Goal: Task Accomplishment & Management: Use online tool/utility

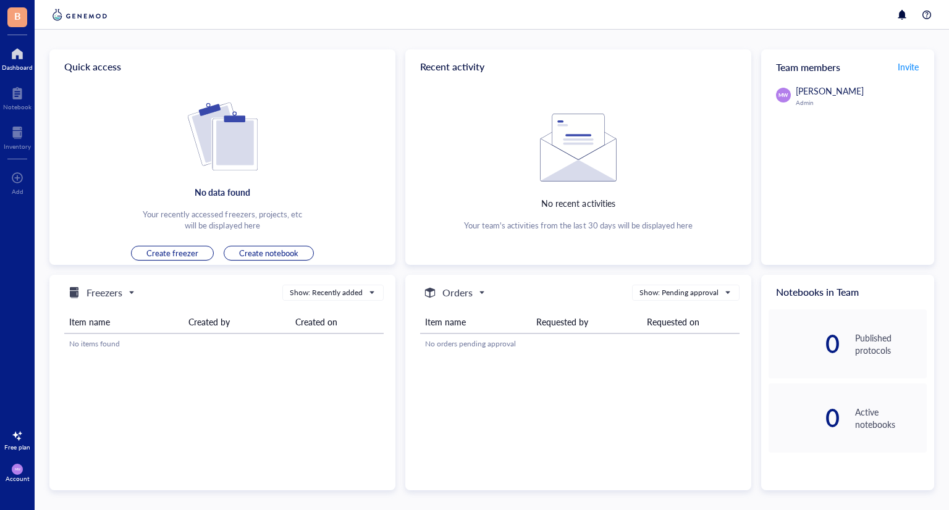
click at [103, 327] on th "Item name" at bounding box center [123, 322] width 119 height 23
click at [131, 290] on span "Freezers" at bounding box center [100, 292] width 67 height 15
click at [128, 311] on div "Freezers" at bounding box center [102, 313] width 70 height 15
click at [29, 193] on div "Add" at bounding box center [17, 181] width 35 height 35
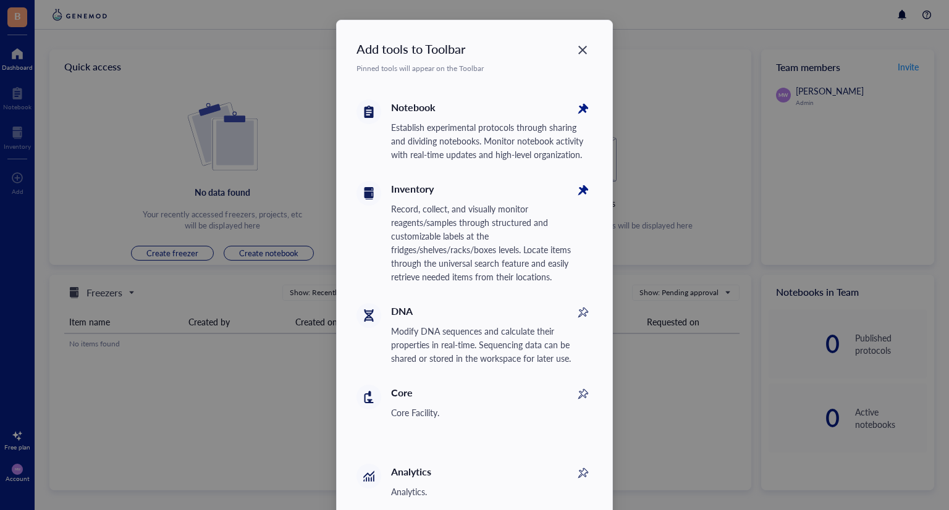
click at [482, 215] on div "Record, collect, and visually monitor reagents/samples through structured and c…" at bounding box center [491, 243] width 201 height 82
click at [581, 190] on icon at bounding box center [582, 192] width 14 height 14
click at [581, 190] on icon at bounding box center [583, 191] width 20 height 20
click at [364, 189] on icon at bounding box center [368, 193] width 9 height 12
click at [584, 44] on div "Close" at bounding box center [583, 50] width 20 height 20
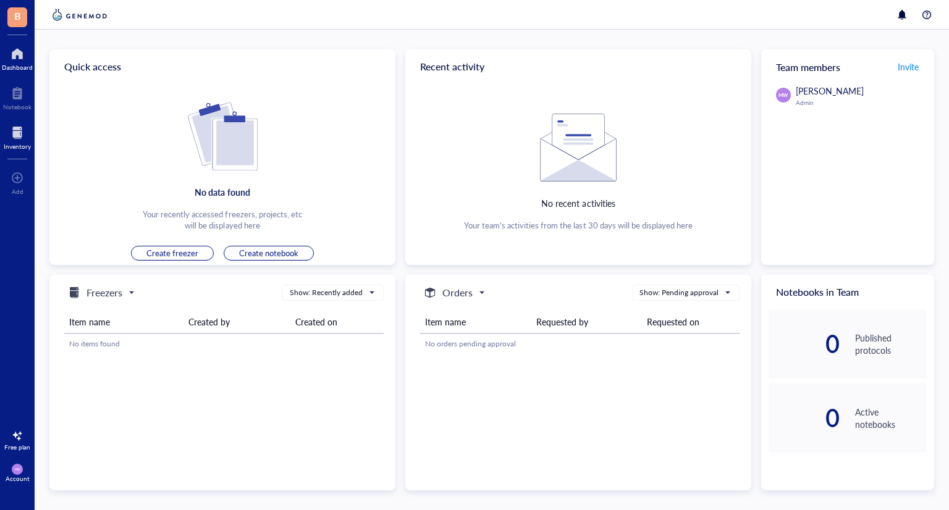
click at [29, 127] on div at bounding box center [17, 133] width 27 height 20
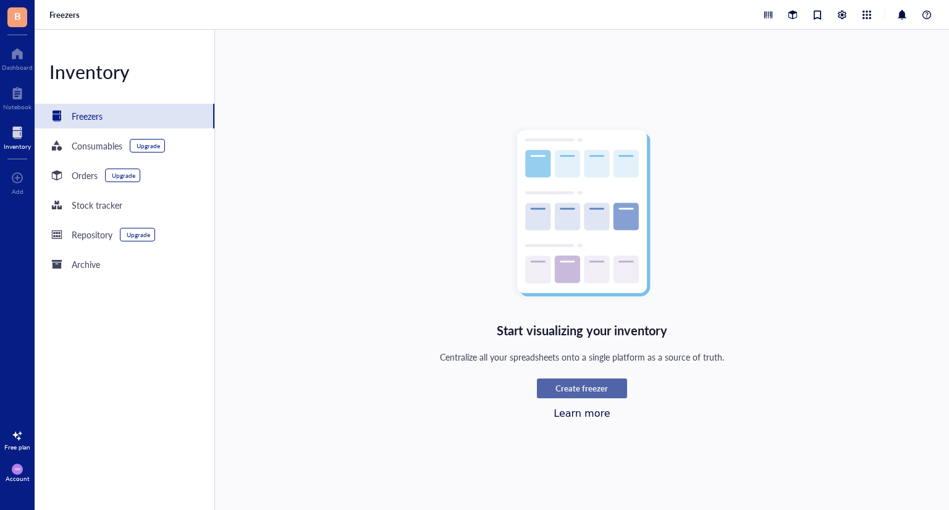
click at [556, 395] on button "Create freezer" at bounding box center [582, 389] width 90 height 20
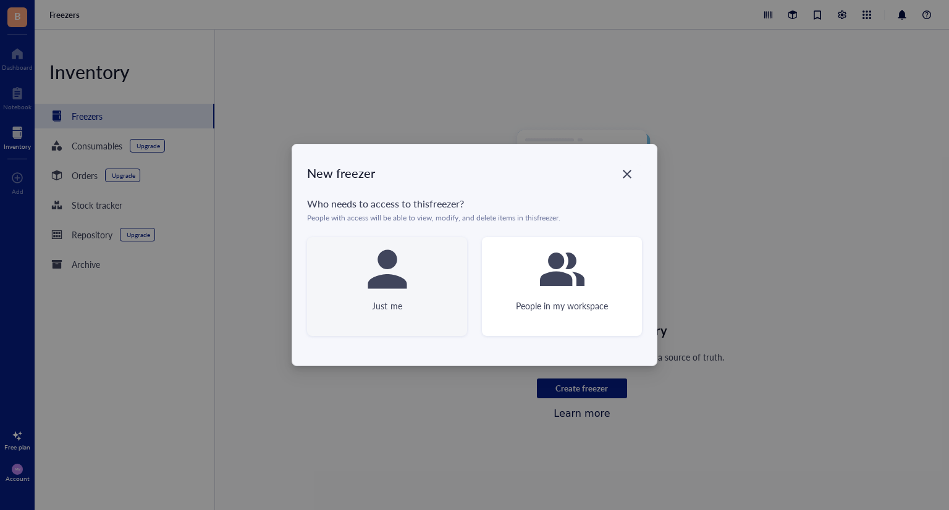
click at [420, 275] on div "Just me" at bounding box center [387, 286] width 160 height 99
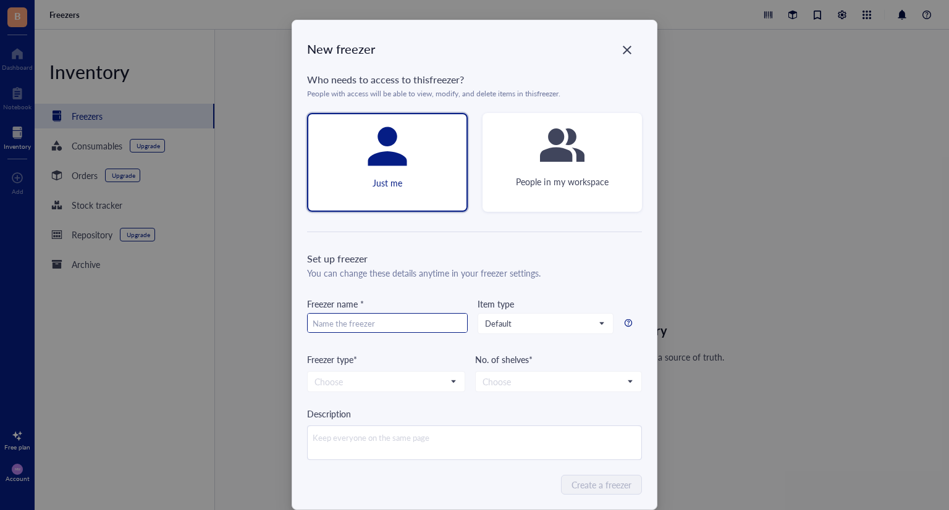
click at [422, 321] on input "text" at bounding box center [387, 324] width 159 height 20
click at [420, 318] on input "text" at bounding box center [387, 324] width 159 height 20
type input "Biochem -80C"
click at [392, 380] on input "search" at bounding box center [380, 381] width 132 height 19
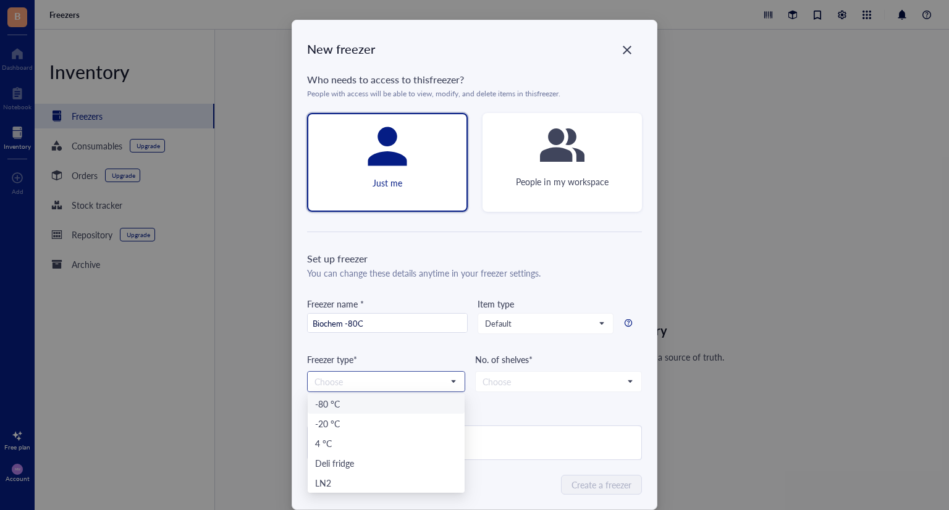
click at [382, 399] on div "-80 °C" at bounding box center [386, 404] width 142 height 14
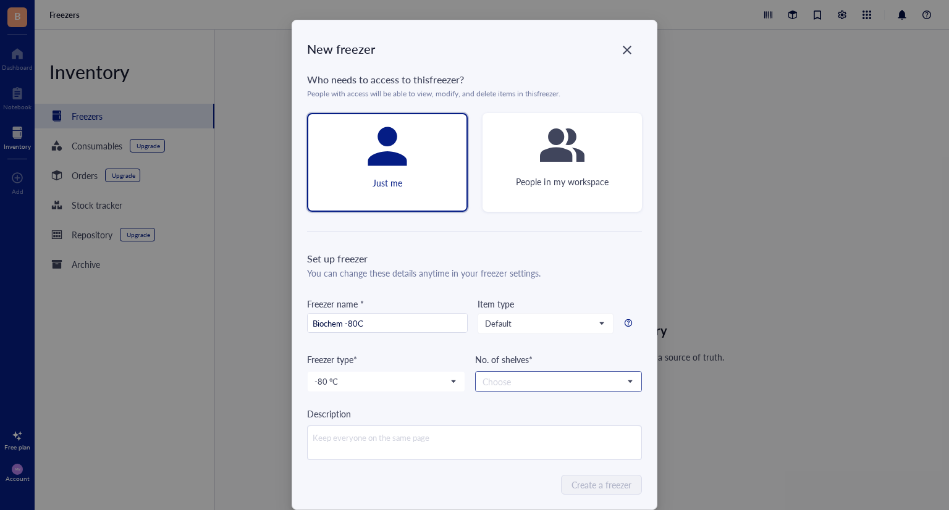
click at [502, 380] on input "search" at bounding box center [552, 381] width 141 height 19
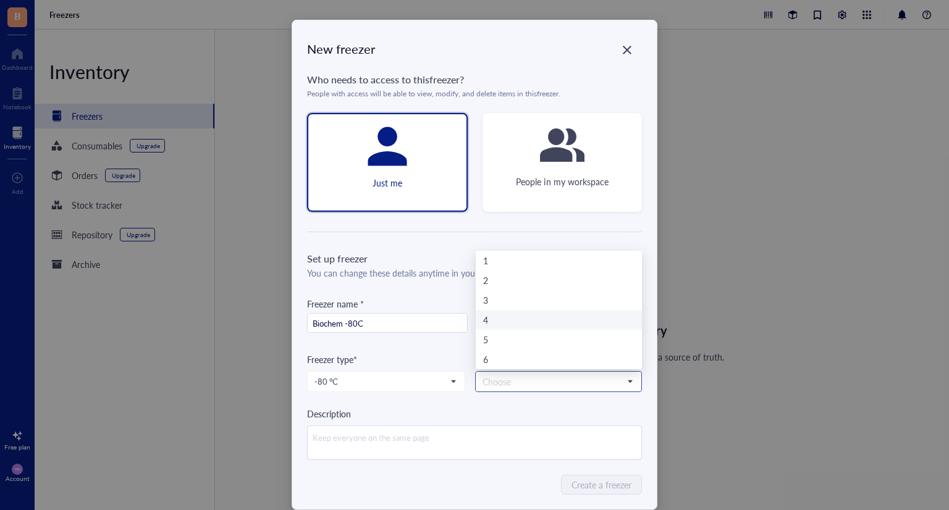
click at [508, 319] on div "4" at bounding box center [558, 320] width 151 height 14
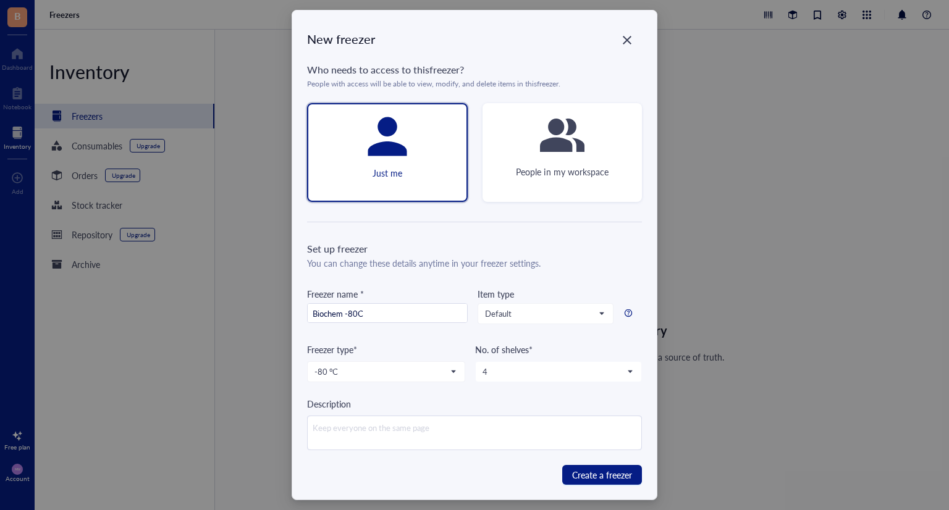
scroll to position [19, 0]
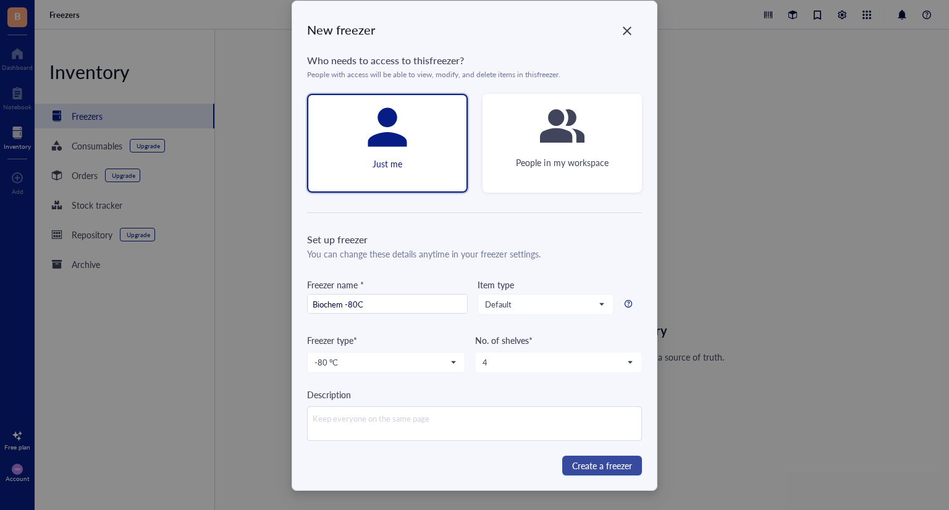
click at [613, 460] on span "Create a freezer" at bounding box center [602, 466] width 60 height 14
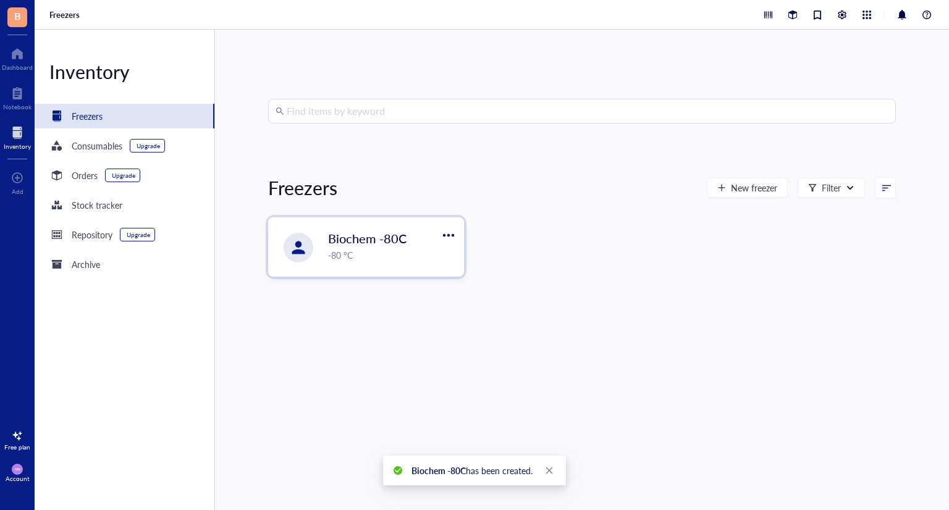
click at [327, 256] on div "Biochem -80C -80 °C" at bounding box center [366, 247] width 195 height 58
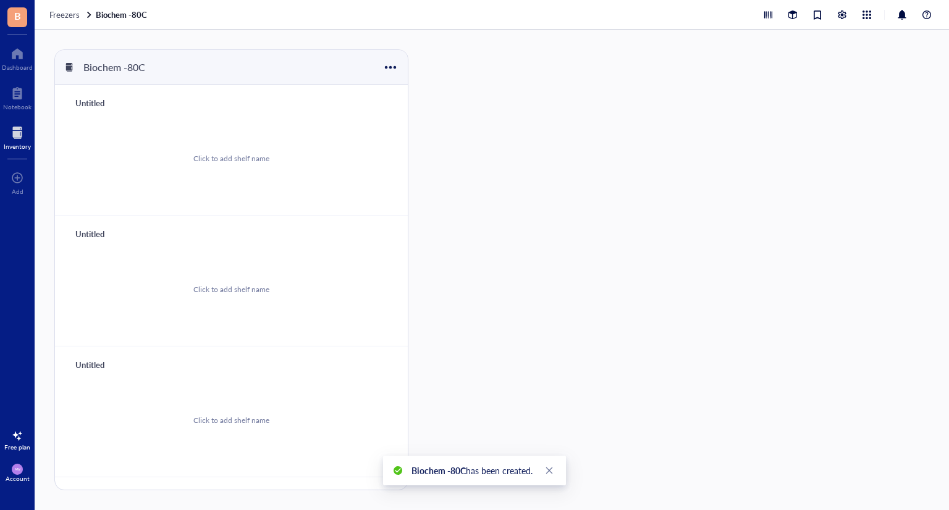
click at [261, 164] on div "Click to add shelf name" at bounding box center [231, 158] width 76 height 11
click at [393, 66] on div at bounding box center [390, 67] width 18 height 18
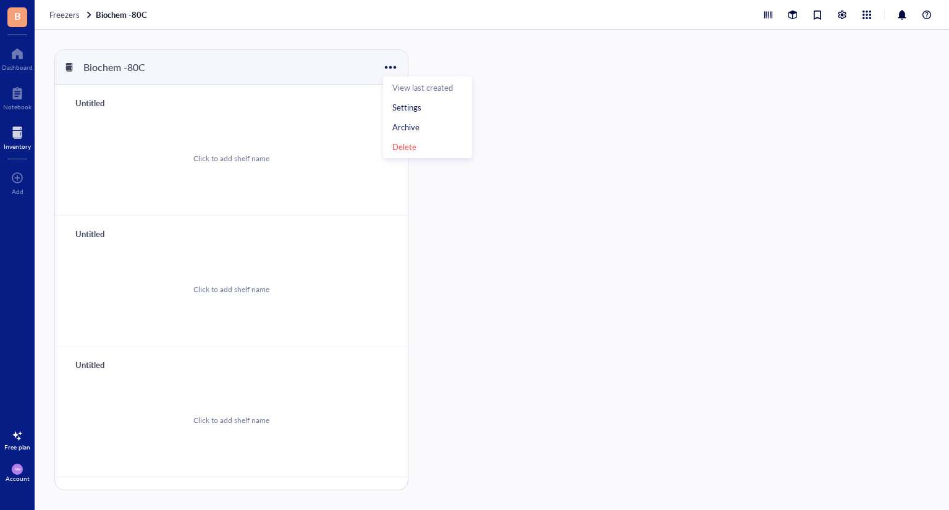
drag, startPoint x: 393, startPoint y: 66, endPoint x: 170, endPoint y: 132, distance: 232.4
click at [388, 69] on div at bounding box center [390, 67] width 20 height 20
click at [170, 132] on div "Click to add shelf name" at bounding box center [231, 158] width 323 height 93
click at [221, 175] on div "Click to add shelf name" at bounding box center [231, 158] width 323 height 93
drag, startPoint x: 230, startPoint y: 159, endPoint x: 277, endPoint y: 181, distance: 51.9
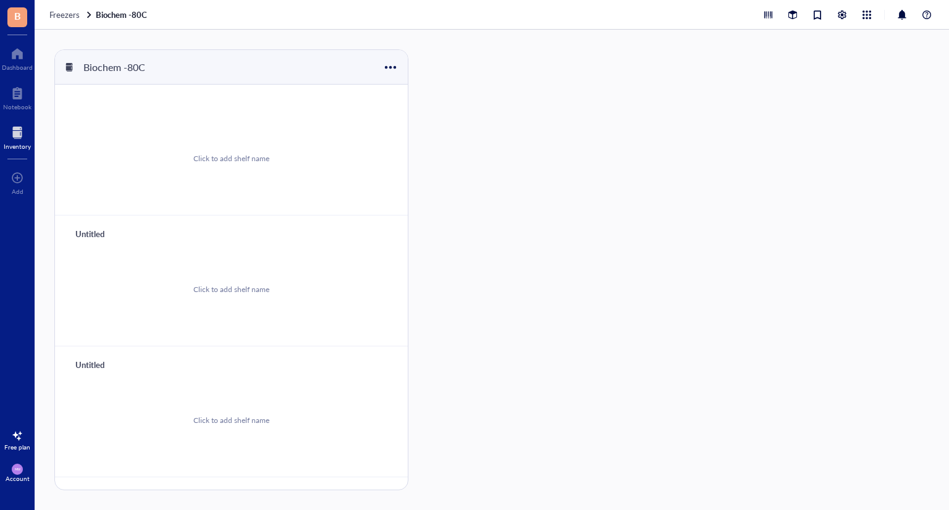
click at [230, 159] on div "Click to add shelf name" at bounding box center [231, 158] width 76 height 11
type input "hfhf"
click at [354, 93] on div "hfhf Add storage No storage" at bounding box center [231, 150] width 353 height 131
click at [354, 100] on div "Add storage" at bounding box center [348, 103] width 39 height 11
click at [330, 126] on span "Rack" at bounding box center [345, 124] width 70 height 14
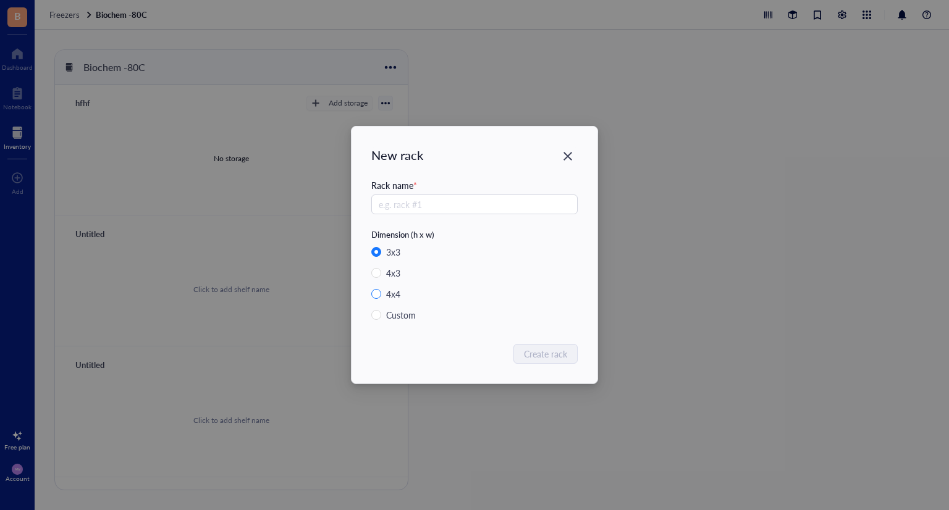
click at [390, 289] on div "4 x 4" at bounding box center [393, 294] width 14 height 14
click at [381, 289] on input "4 x 4" at bounding box center [376, 294] width 10 height 10
radio input "true"
radio input "false"
click at [455, 195] on input "text" at bounding box center [474, 205] width 206 height 20
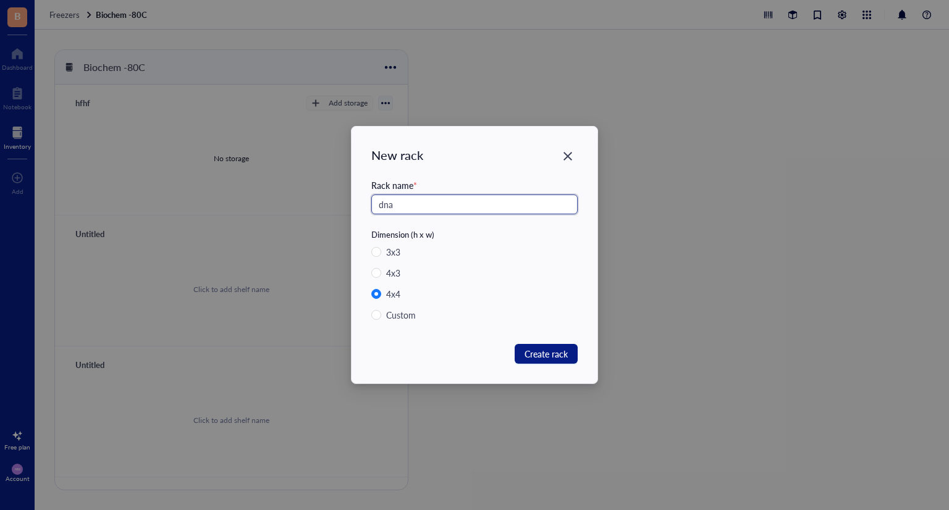
type input "dna"
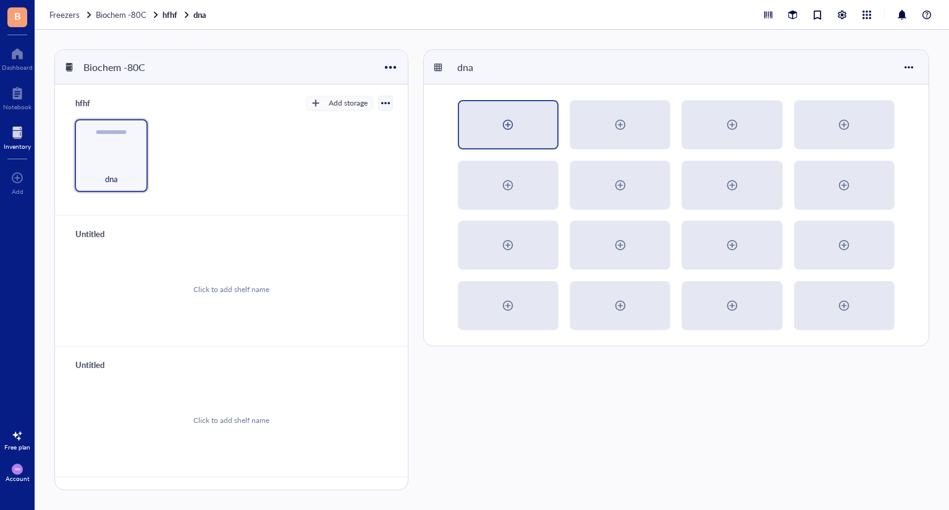
click at [532, 137] on div at bounding box center [508, 124] width 98 height 47
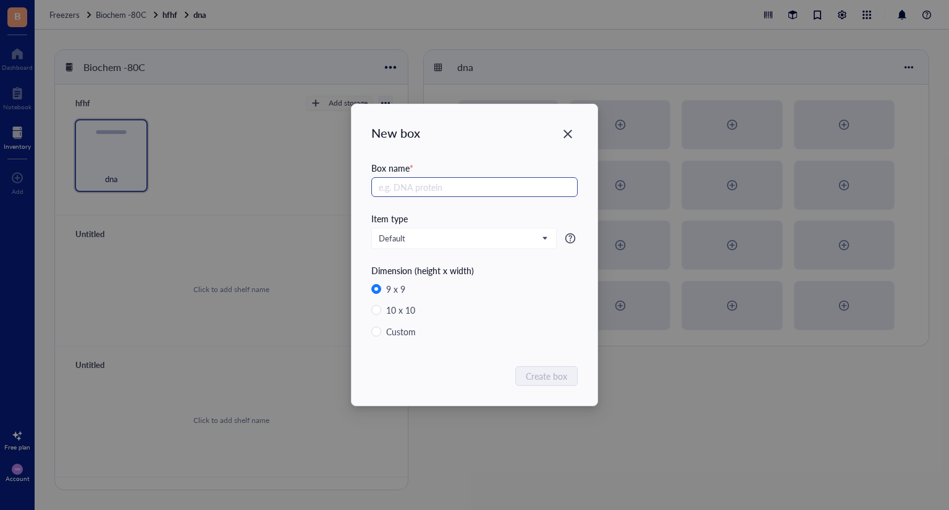
click at [476, 188] on input "text" at bounding box center [474, 187] width 206 height 20
type input "dna"
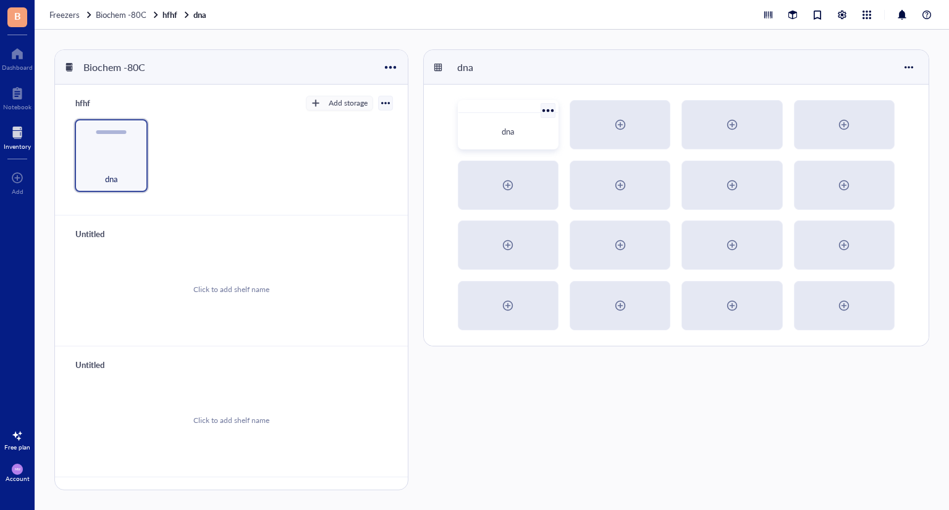
click at [520, 129] on div "dna" at bounding box center [508, 131] width 80 height 12
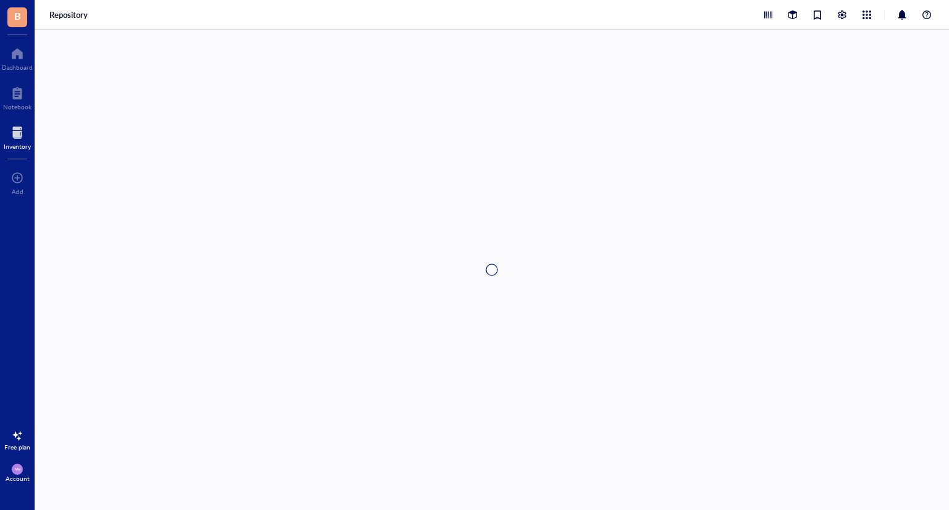
type textarea "Keep everyone on the same page…"
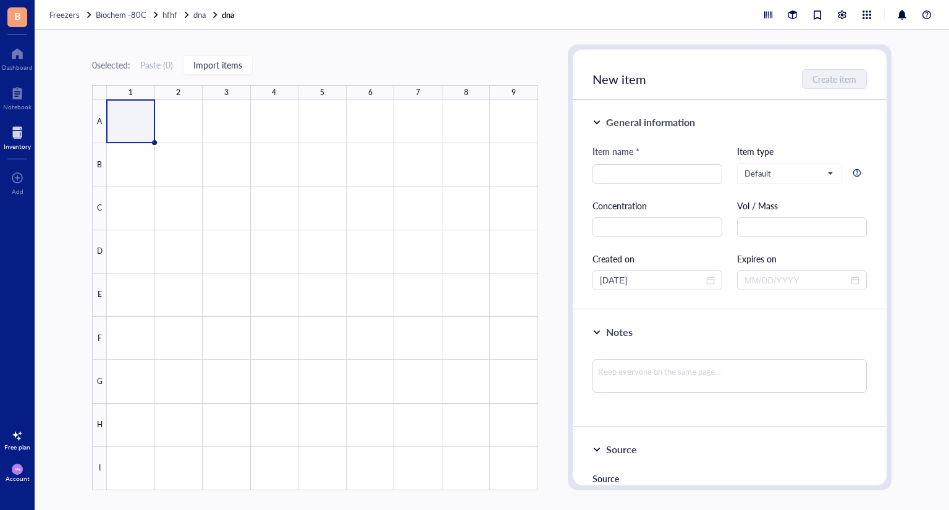
click at [251, 50] on div "0 selected: Paste ( 0 ) Import items 1 2 3 4 5 6 7 8 9 A B C D E F G H I" at bounding box center [315, 267] width 446 height 446
click at [15, 432] on div at bounding box center [17, 436] width 20 height 20
click at [116, 450] on span "See plans" at bounding box center [116, 445] width 33 height 11
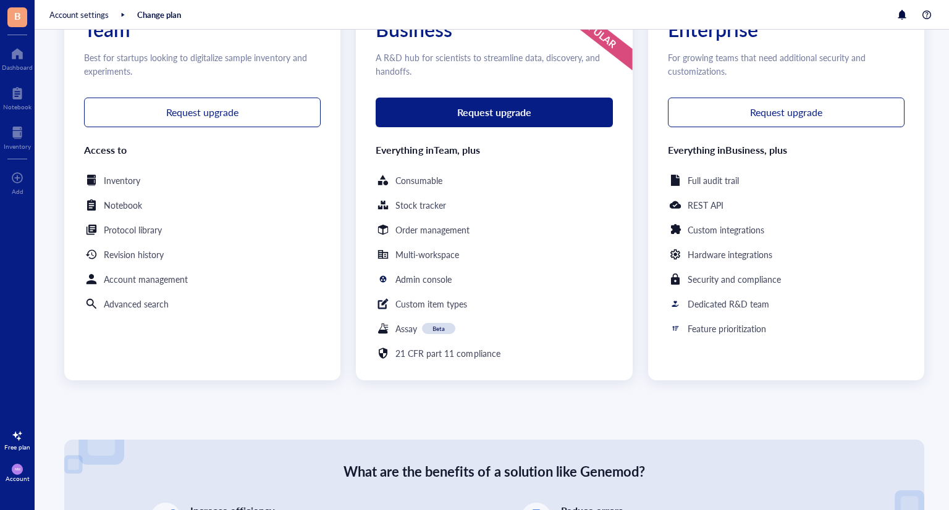
scroll to position [185, 0]
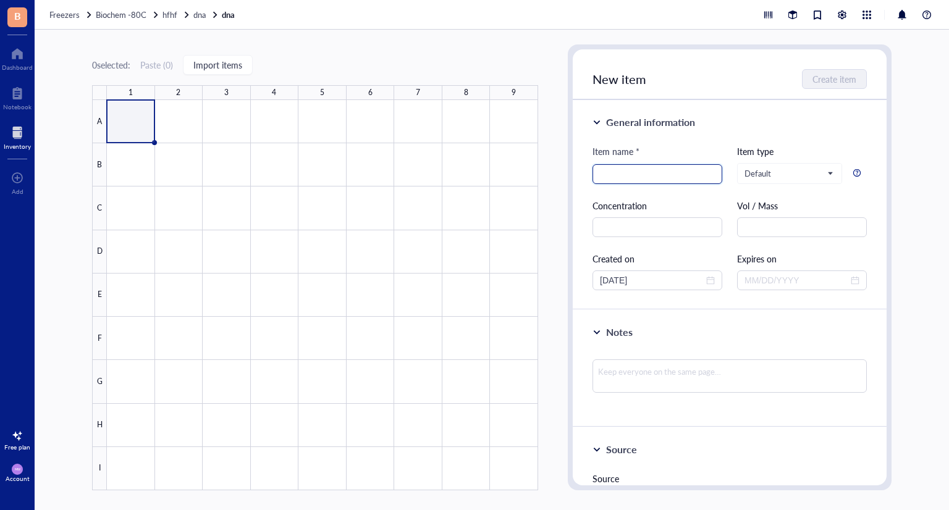
click at [657, 178] on input "search" at bounding box center [657, 174] width 115 height 19
type input "dna"
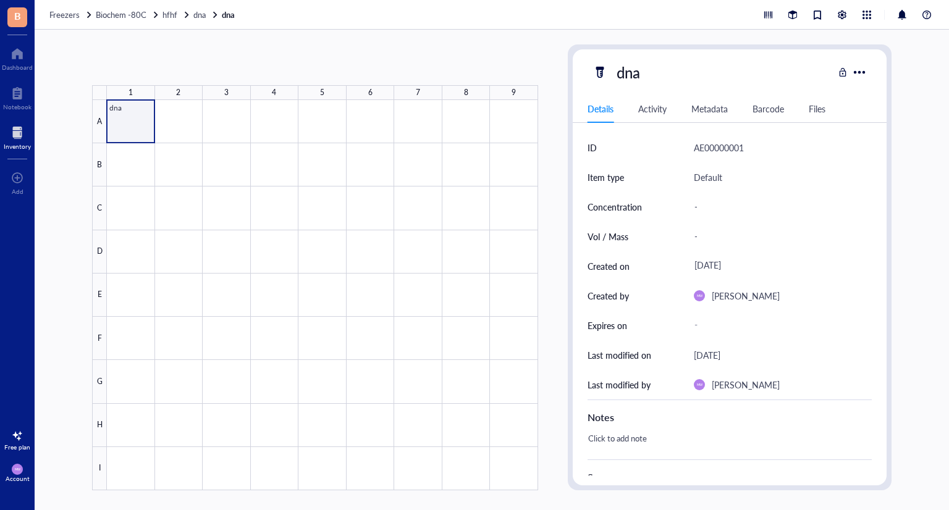
click at [138, 112] on div at bounding box center [322, 295] width 431 height 390
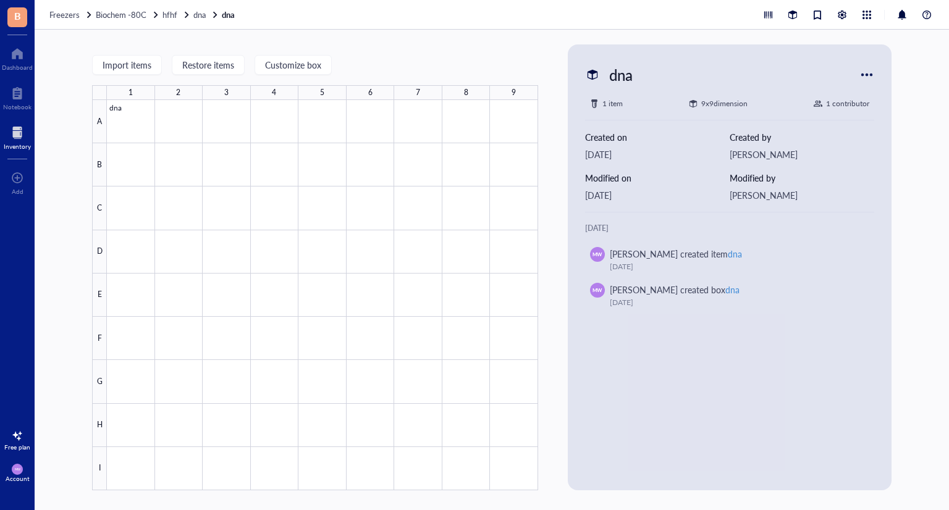
click at [875, 76] on div at bounding box center [867, 75] width 20 height 20
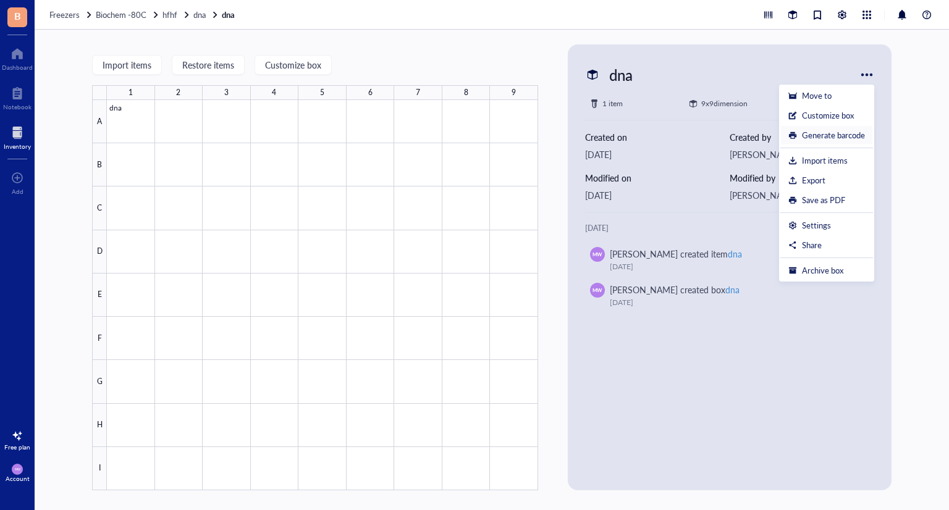
click at [843, 130] on div "Generate barcode" at bounding box center [833, 135] width 63 height 11
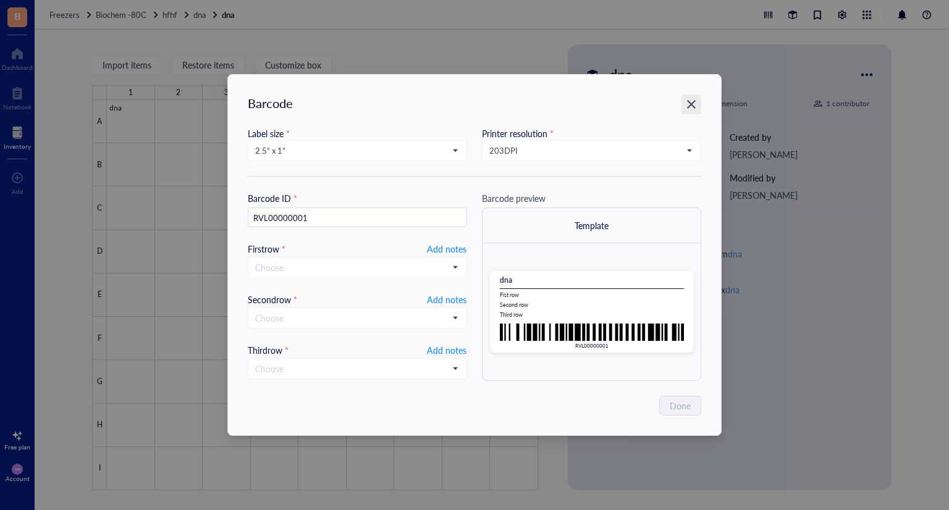
click at [686, 99] on icon "Close" at bounding box center [692, 105] width 12 height 12
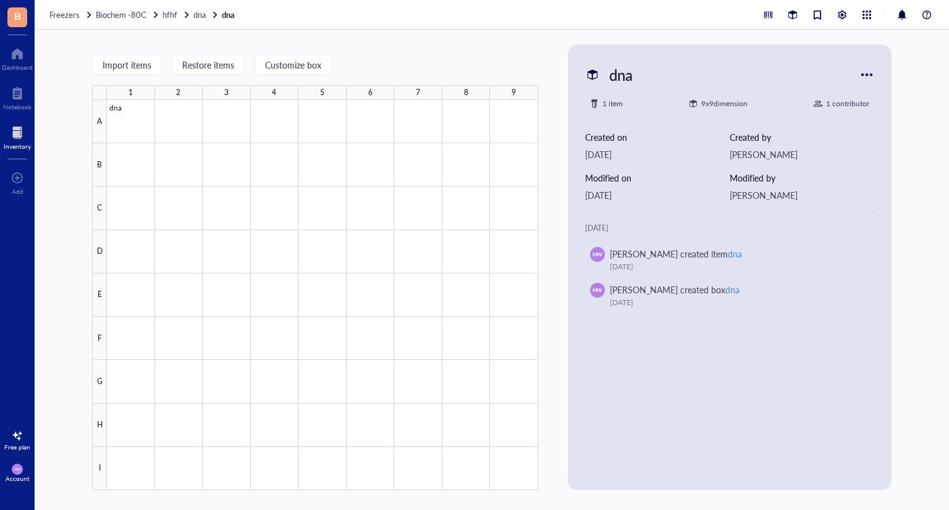
click at [870, 76] on div at bounding box center [867, 75] width 20 height 20
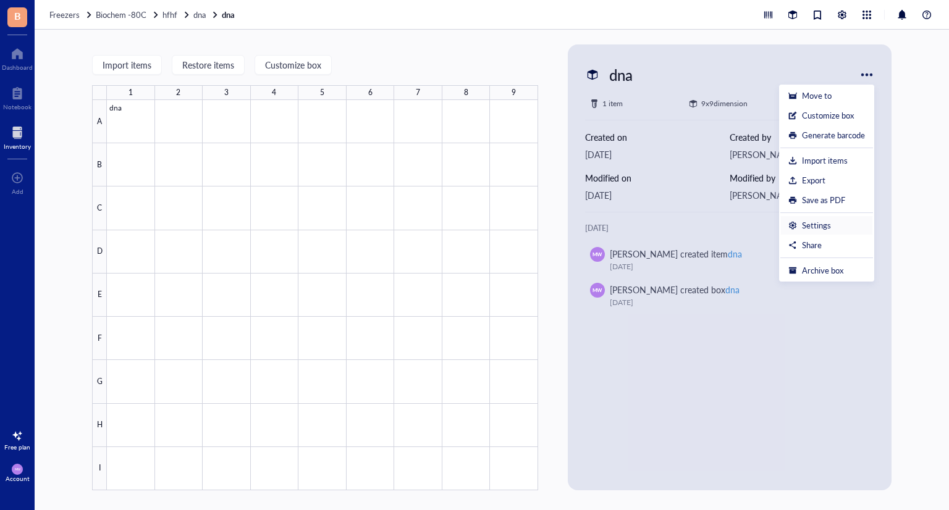
click at [800, 220] on div "Settings" at bounding box center [826, 225] width 77 height 11
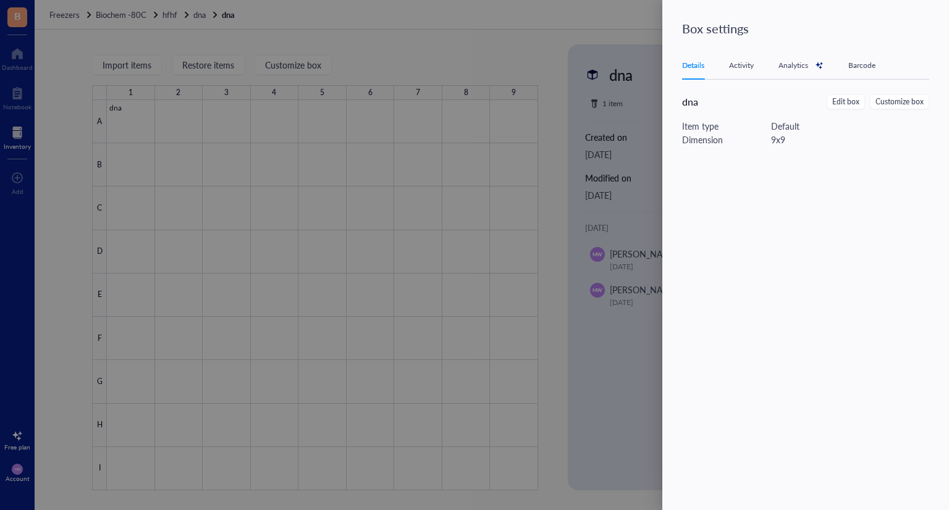
click at [647, 216] on div at bounding box center [474, 255] width 949 height 510
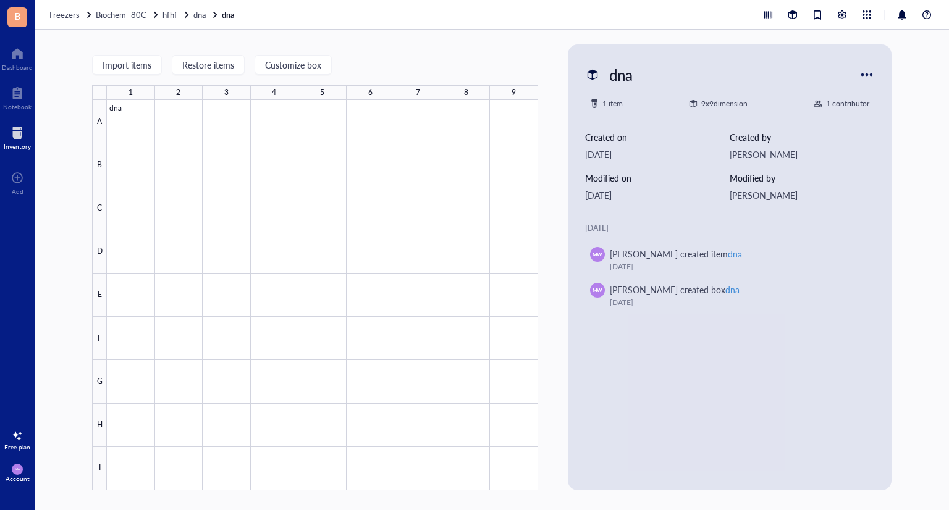
click at [865, 71] on div at bounding box center [867, 75] width 20 height 20
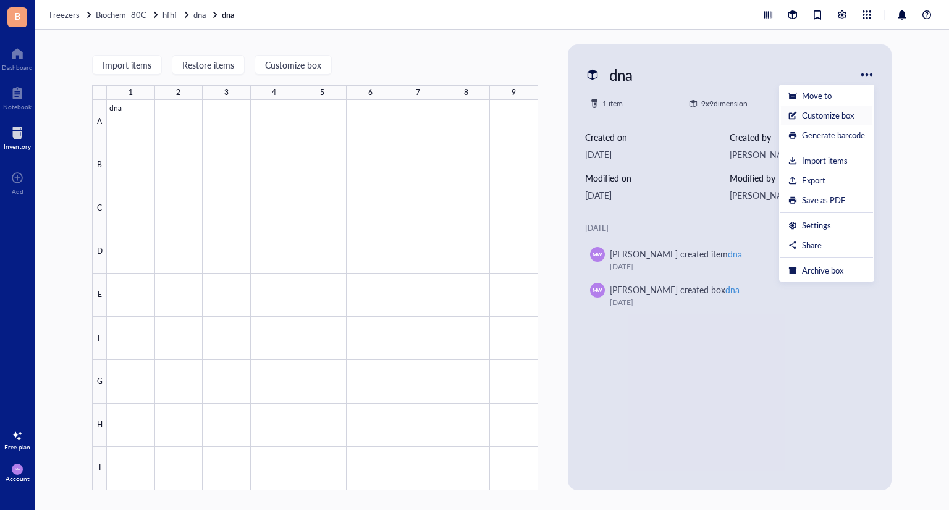
click at [833, 114] on div "Customize box" at bounding box center [828, 115] width 52 height 11
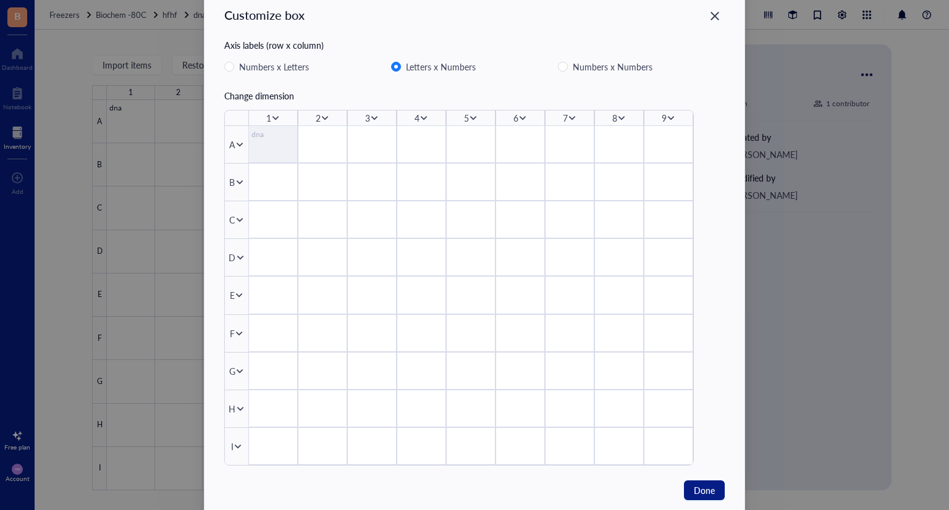
scroll to position [64, 0]
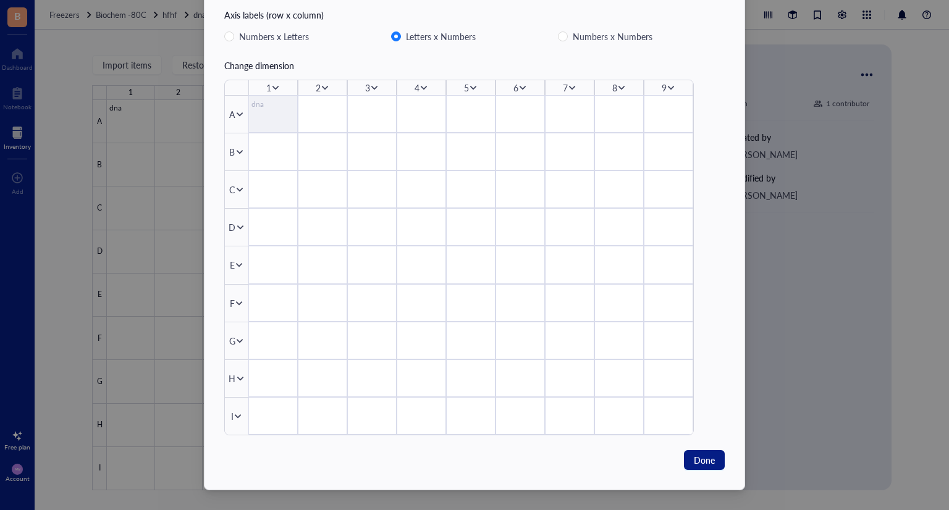
click at [329, 330] on div at bounding box center [322, 341] width 49 height 38
click at [238, 340] on icon at bounding box center [240, 341] width 7 height 4
click at [460, 257] on div at bounding box center [470, 265] width 49 height 38
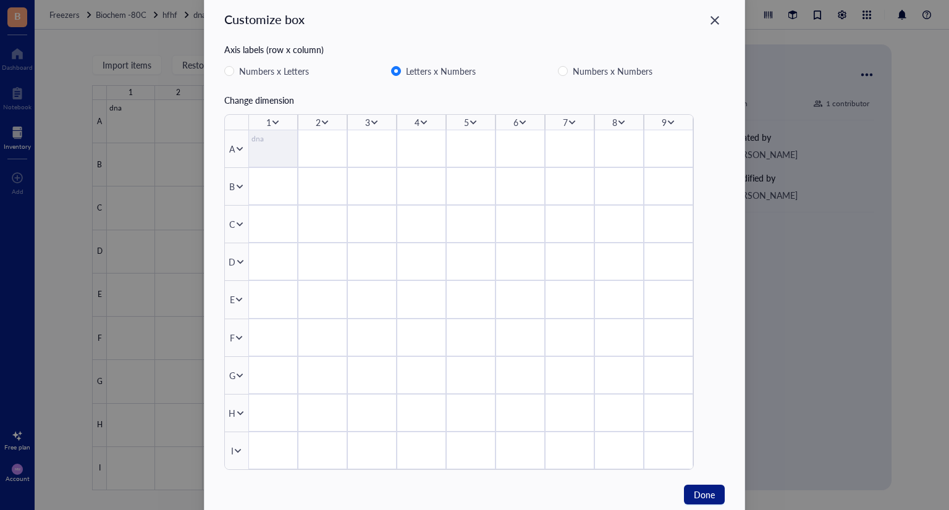
scroll to position [0, 0]
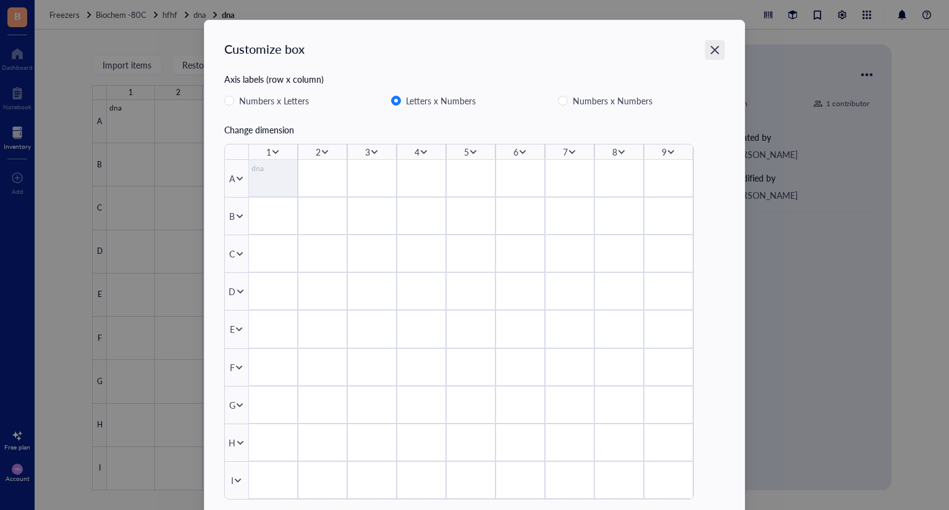
click at [714, 44] on icon "Close" at bounding box center [715, 50] width 12 height 12
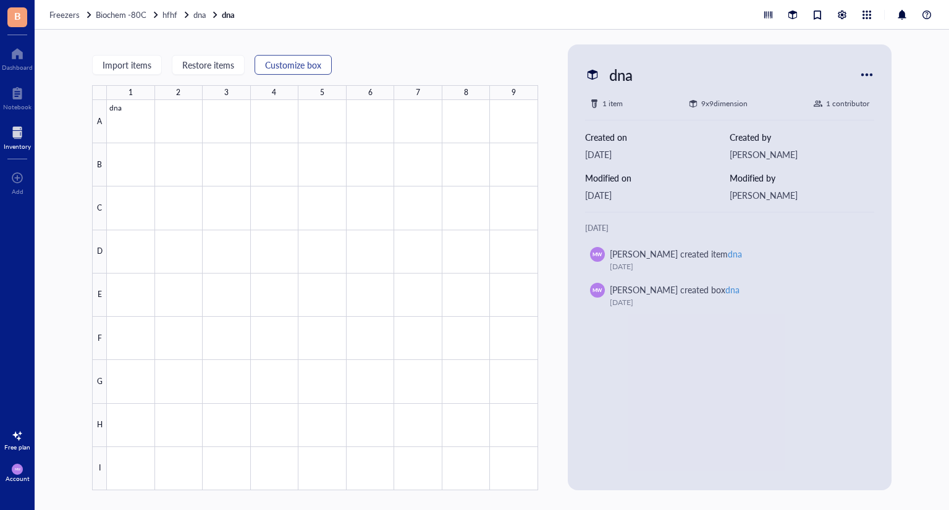
click at [320, 77] on div "Import items Restore items Customize box 1 2 3 4 5 6 7 8 9 A B C D E F G H I dna" at bounding box center [315, 267] width 446 height 446
click at [319, 69] on span "Customize box" at bounding box center [293, 65] width 56 height 10
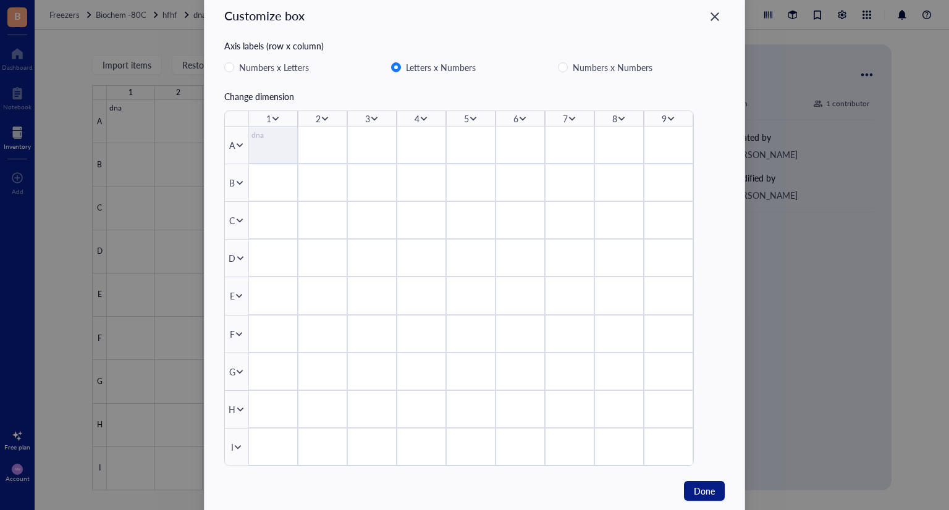
scroll to position [64, 0]
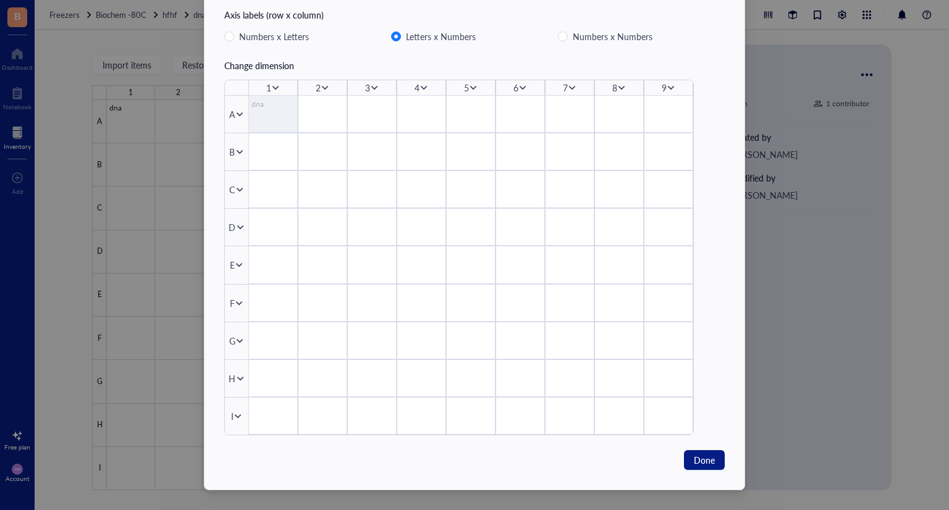
click at [671, 82] on div "9" at bounding box center [668, 87] width 49 height 15
click at [671, 85] on icon at bounding box center [670, 87] width 9 height 9
click at [692, 28] on div "Axis labels (row x column) Numbers x Letters Letters x Numbers Numbers x Numbers" at bounding box center [474, 26] width 500 height 36
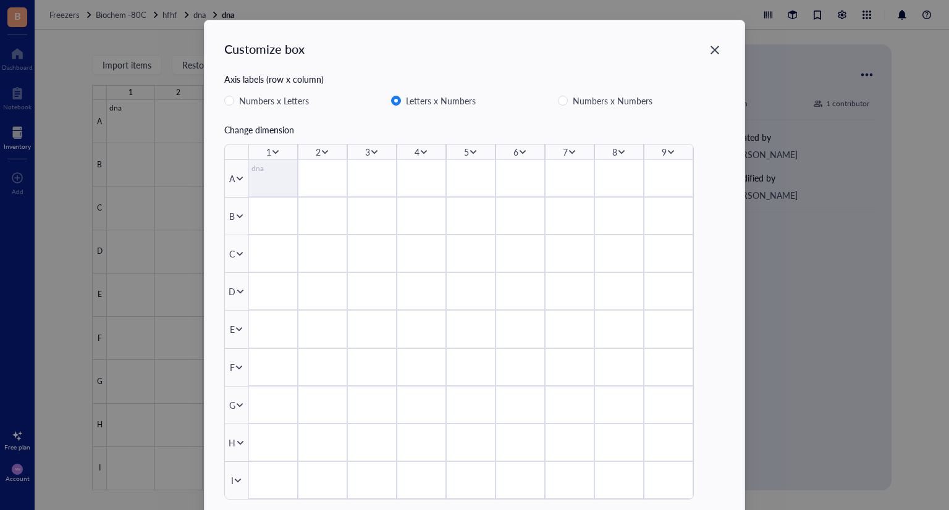
click at [714, 52] on div "Close" at bounding box center [715, 50] width 20 height 20
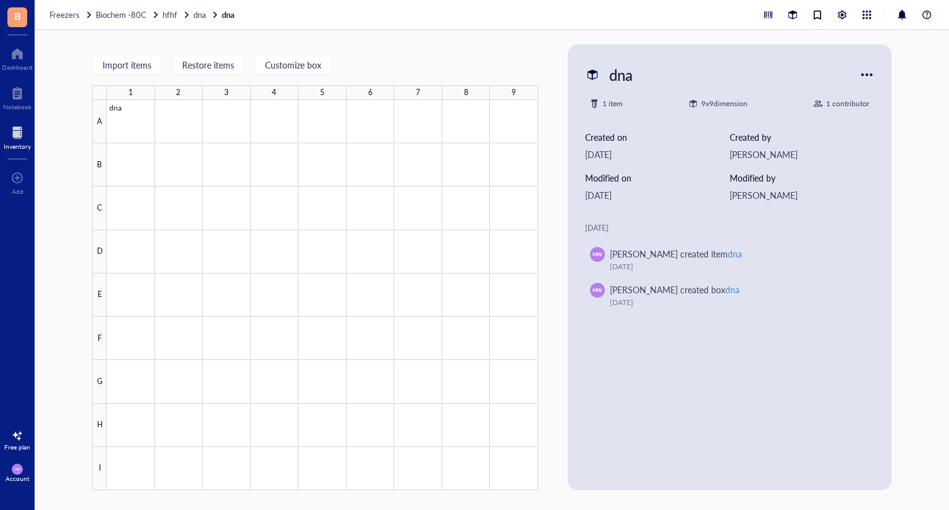
click at [872, 72] on div at bounding box center [867, 75] width 20 height 20
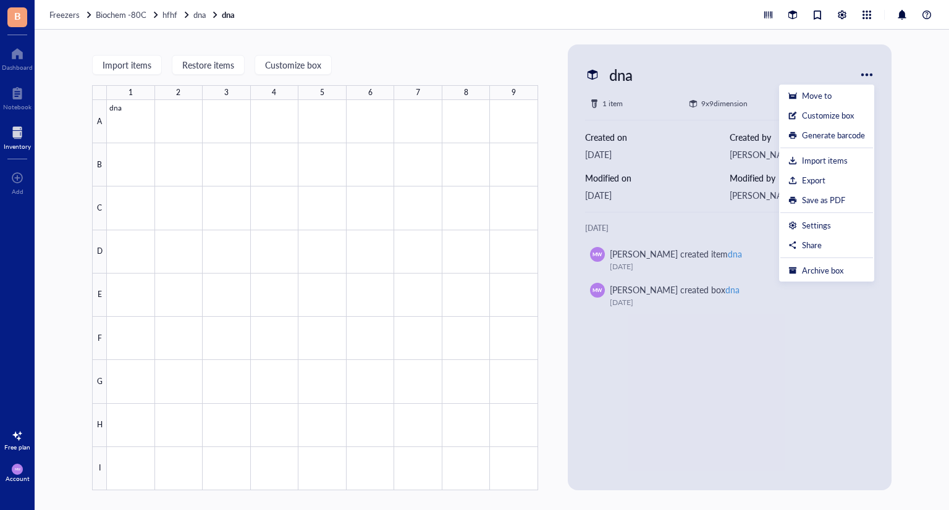
click at [384, 54] on div "Import items Restore items Customize box 1 2 3 4 5 6 7 8 9 A B C D E F G H I dna" at bounding box center [315, 267] width 446 height 446
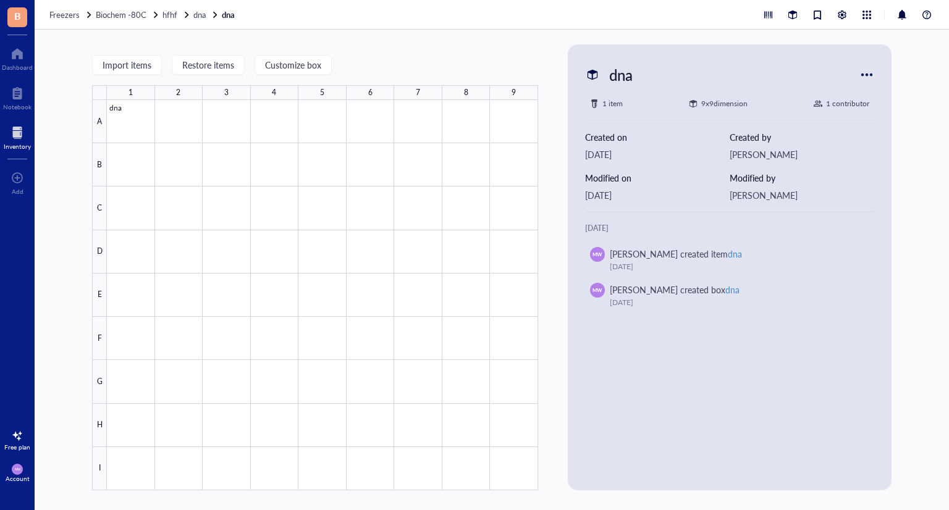
click at [755, 17] on div "Freezers Biochem -80C hfhf dna dna" at bounding box center [492, 15] width 914 height 30
click at [766, 17] on div at bounding box center [768, 15] width 14 height 14
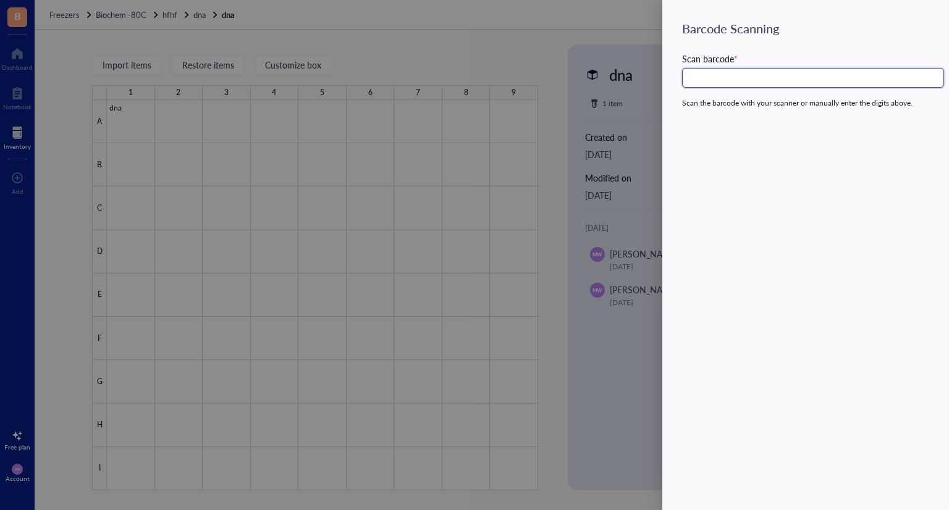
click at [763, 85] on input "text" at bounding box center [813, 78] width 262 height 20
click at [558, 27] on div at bounding box center [474, 255] width 949 height 510
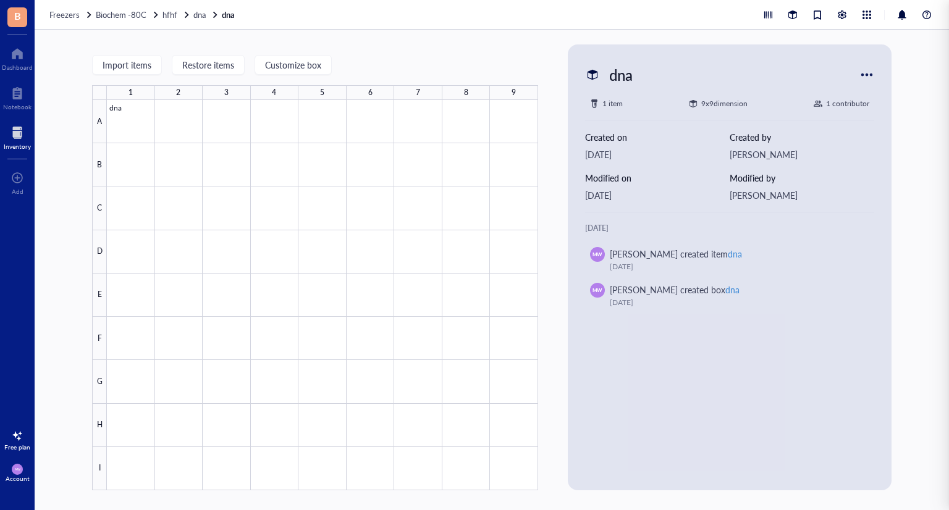
click at [208, 146] on div at bounding box center [322, 295] width 431 height 390
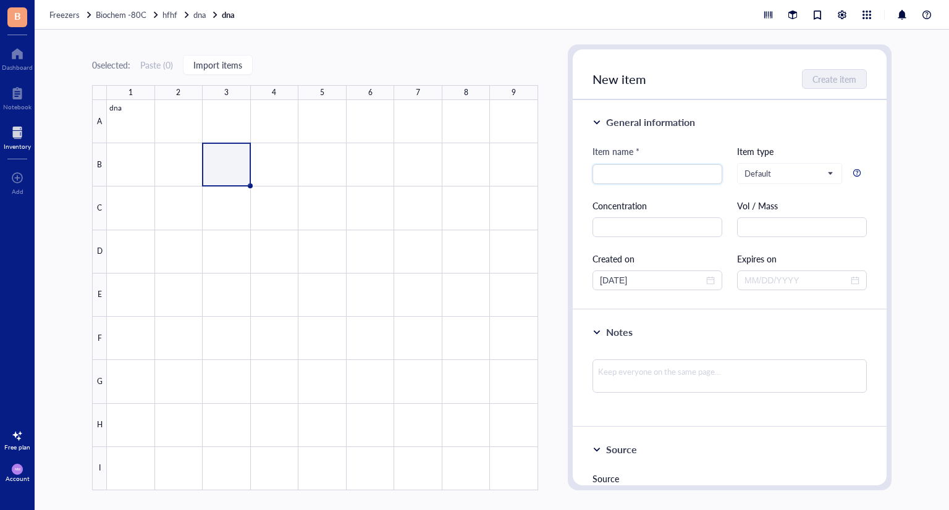
click at [117, 120] on div at bounding box center [322, 295] width 431 height 390
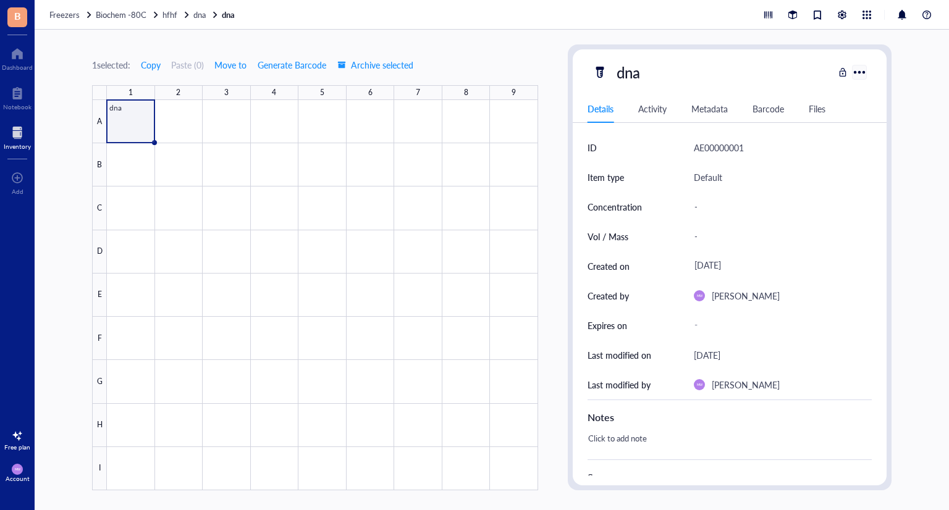
click at [862, 64] on div at bounding box center [859, 72] width 18 height 18
click at [860, 69] on div at bounding box center [859, 72] width 18 height 18
click at [635, 106] on div "Details Activity Metadata Barcode Files" at bounding box center [730, 109] width 314 height 28
click at [706, 111] on div "Metadata" at bounding box center [709, 109] width 36 height 14
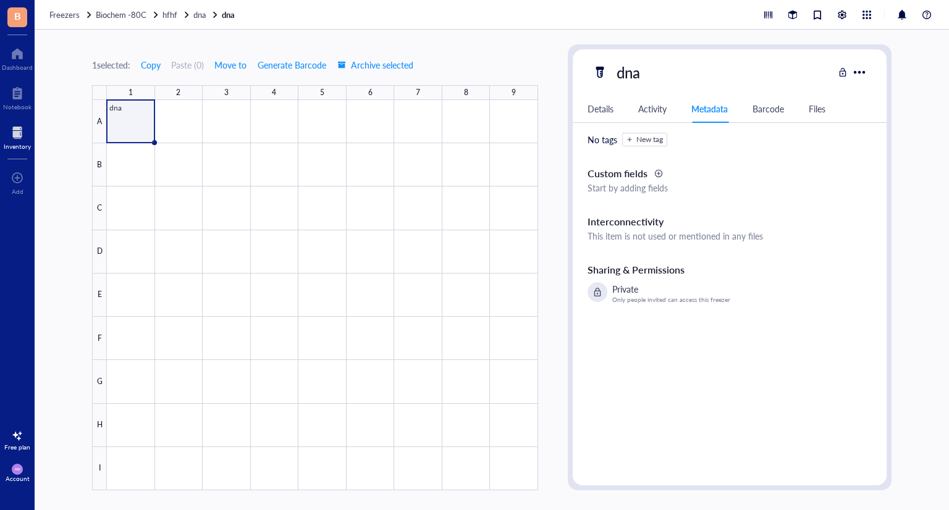
drag, startPoint x: 758, startPoint y: 107, endPoint x: 768, endPoint y: 107, distance: 10.5
click at [761, 107] on div "Barcode" at bounding box center [767, 109] width 31 height 14
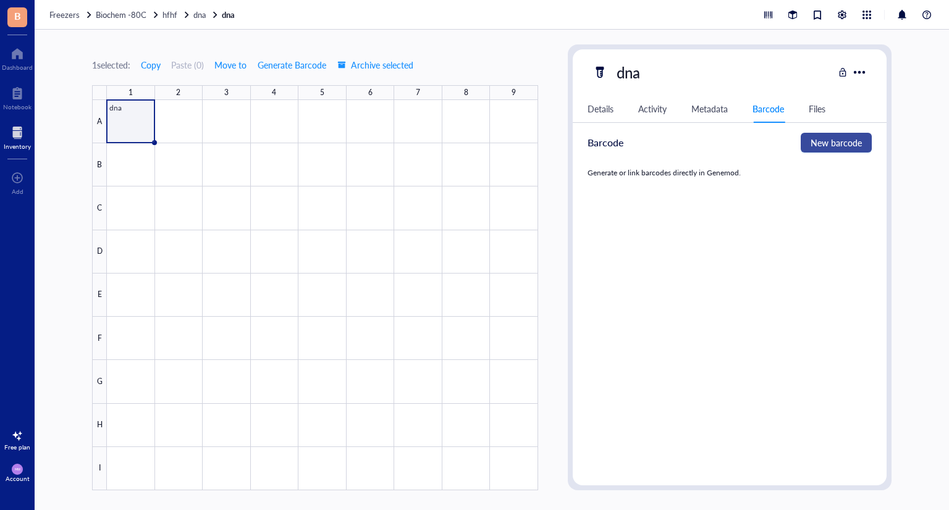
click at [811, 134] on button "New barcode" at bounding box center [835, 143] width 71 height 20
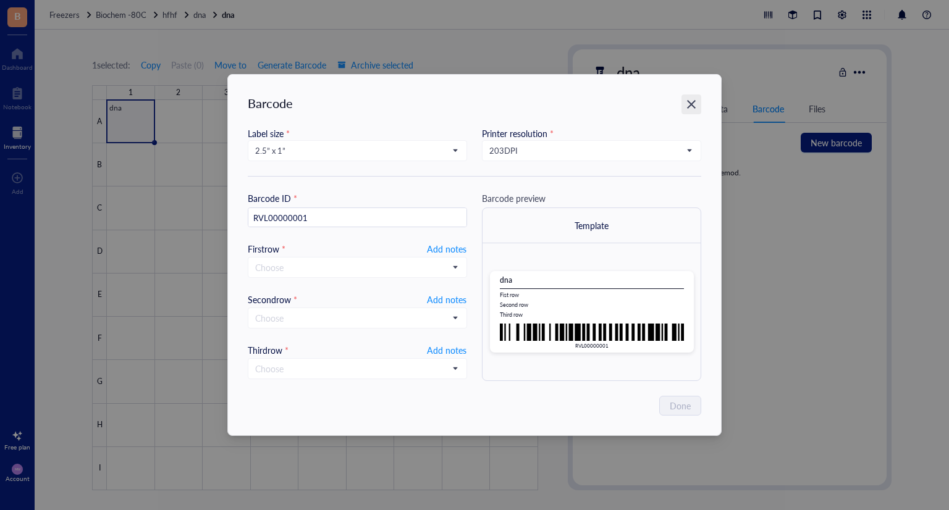
click at [689, 108] on icon "Close" at bounding box center [692, 105] width 12 height 12
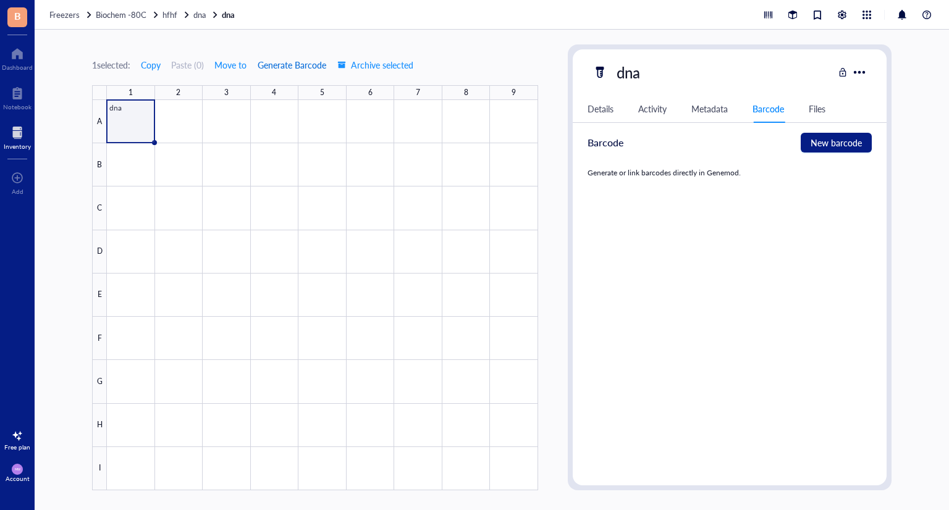
click at [311, 61] on span "Generate Barcode" at bounding box center [292, 65] width 69 height 10
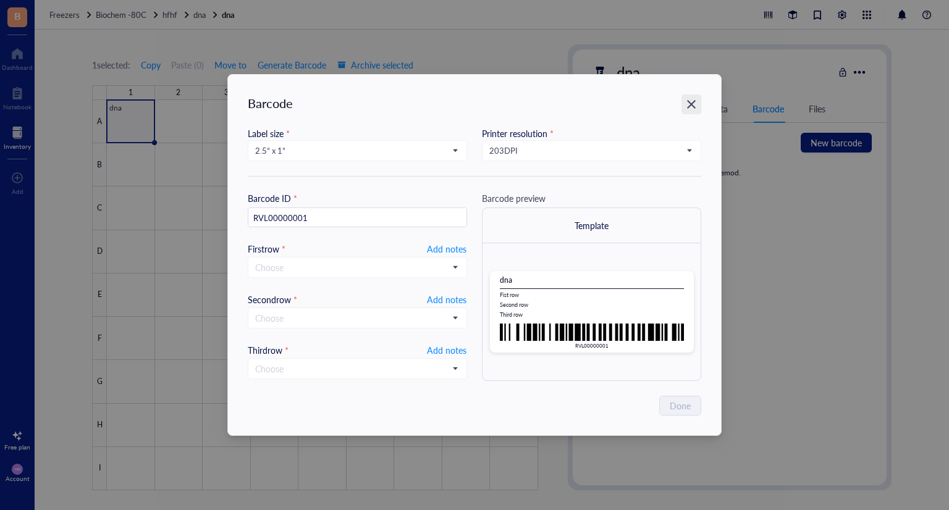
click at [693, 104] on icon "Close" at bounding box center [692, 105] width 12 height 12
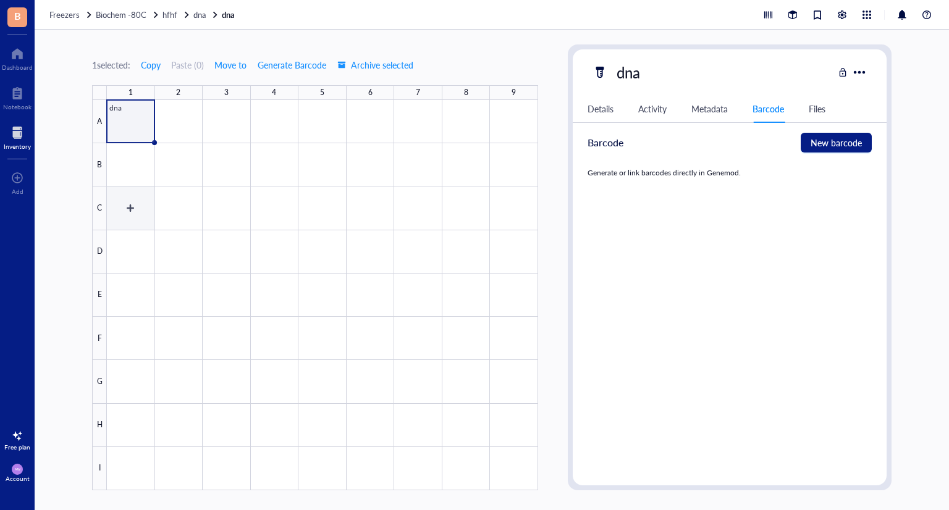
click at [121, 193] on div at bounding box center [322, 295] width 431 height 390
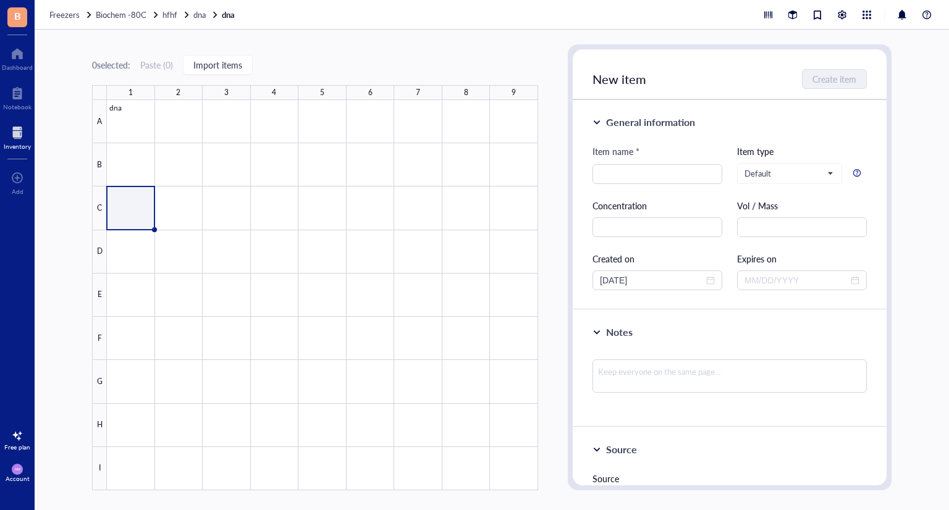
click at [20, 10] on span "B" at bounding box center [17, 15] width 7 height 15
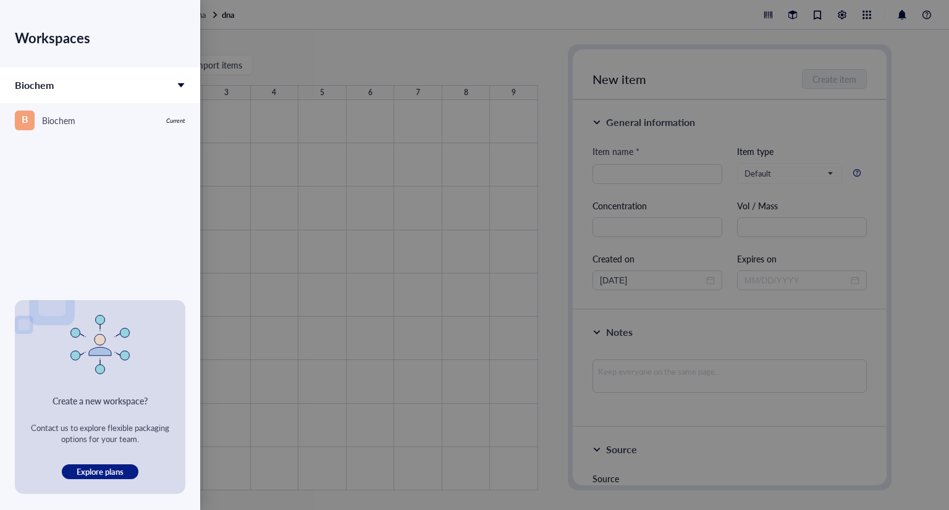
click at [284, 34] on div at bounding box center [474, 255] width 949 height 510
